Goal: Information Seeking & Learning: Check status

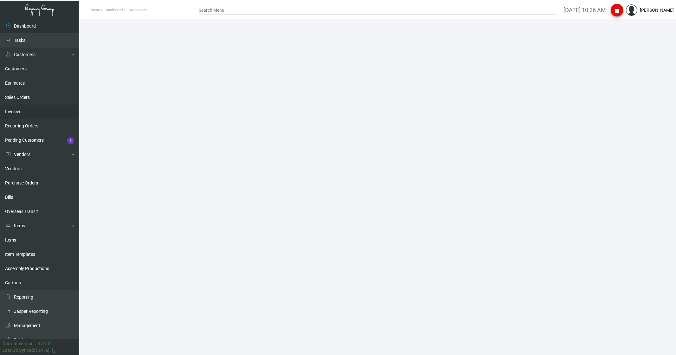
click at [11, 26] on link "Invoices" at bounding box center [39, 112] width 79 height 14
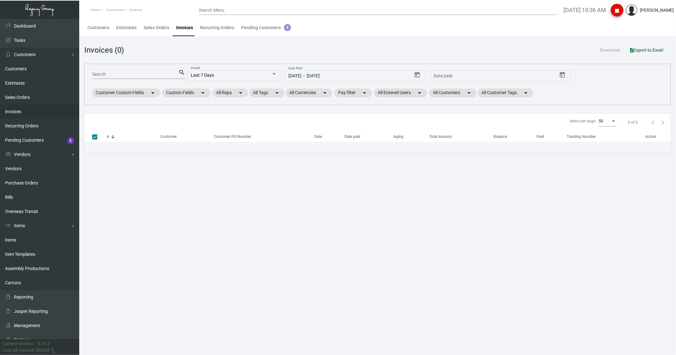
click at [118, 26] on input "Search" at bounding box center [135, 74] width 86 height 5
paste input "98290"
type input "98290"
checkbox input "false"
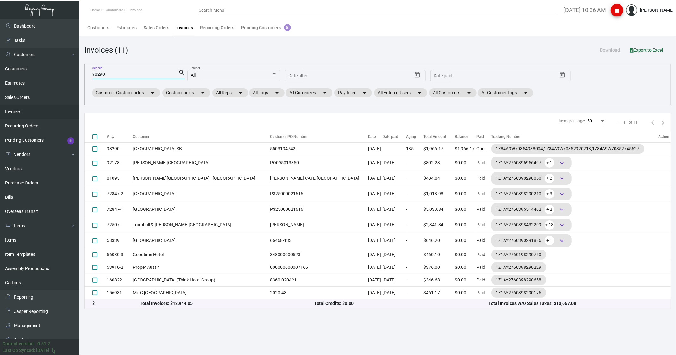
type input "98290"
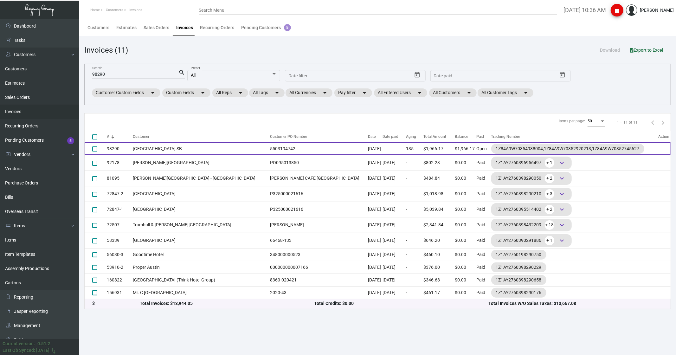
click at [140, 26] on td "[GEOGRAPHIC_DATA] SB" at bounding box center [200, 148] width 134 height 13
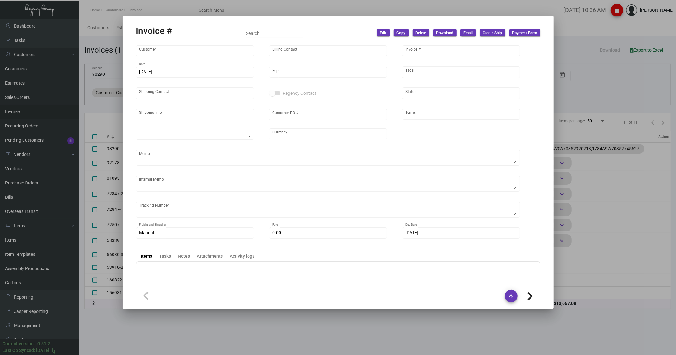
type input "[GEOGRAPHIC_DATA] SB"
type input "[PERSON_NAME]"
type input "98290"
type input "[DATE]"
type input "[PERSON_NAME]"
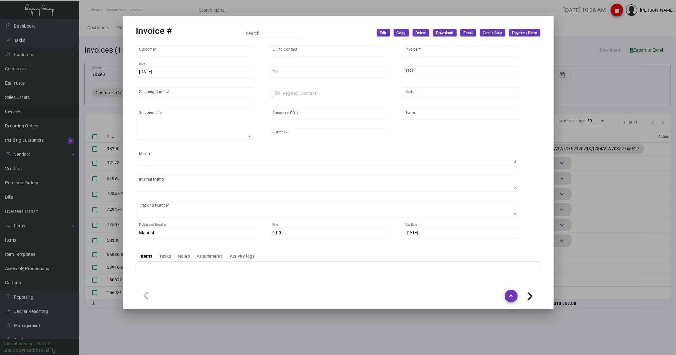
type input "Receiving Department"
type textarea "[GEOGRAPHIC_DATA] SB - ARYA [PERSON_NAME] [STREET_ADDRESS][PERSON_NAME]"
type input "5503194742"
type input "United States Dollar $"
type input "Net 30"
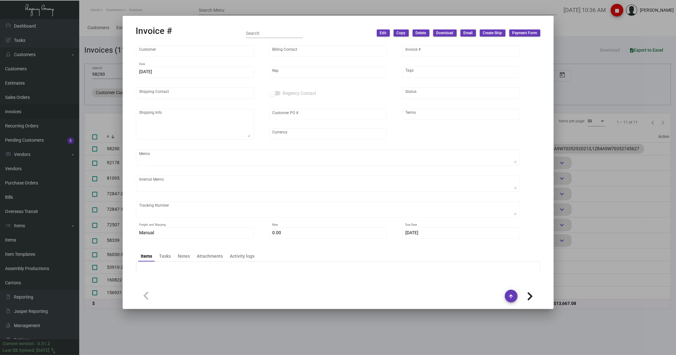
type textarea "62.67"
type input "$ 97.54"
type input "[DATE]"
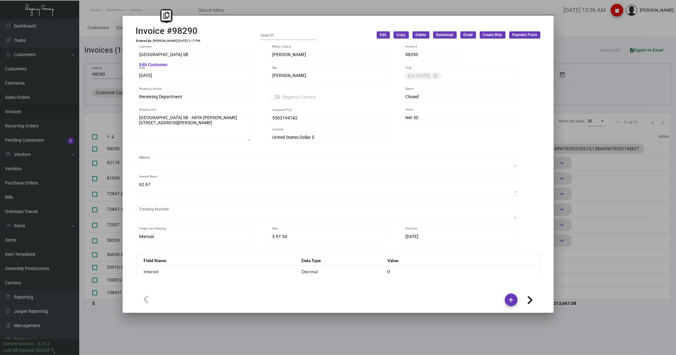
drag, startPoint x: 196, startPoint y: 30, endPoint x: 116, endPoint y: 32, distance: 80.1
click at [116, 26] on div "Invoice #98290 Entered By: [PERSON_NAME] [DATE] 2:17 PM Search Edit Copy Delete…" at bounding box center [338, 177] width 676 height 355
copy div "Invoice #98290"
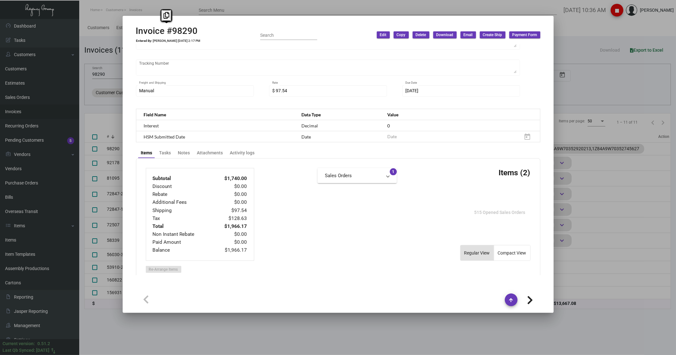
scroll to position [176, 0]
